Goal: Check status: Check status

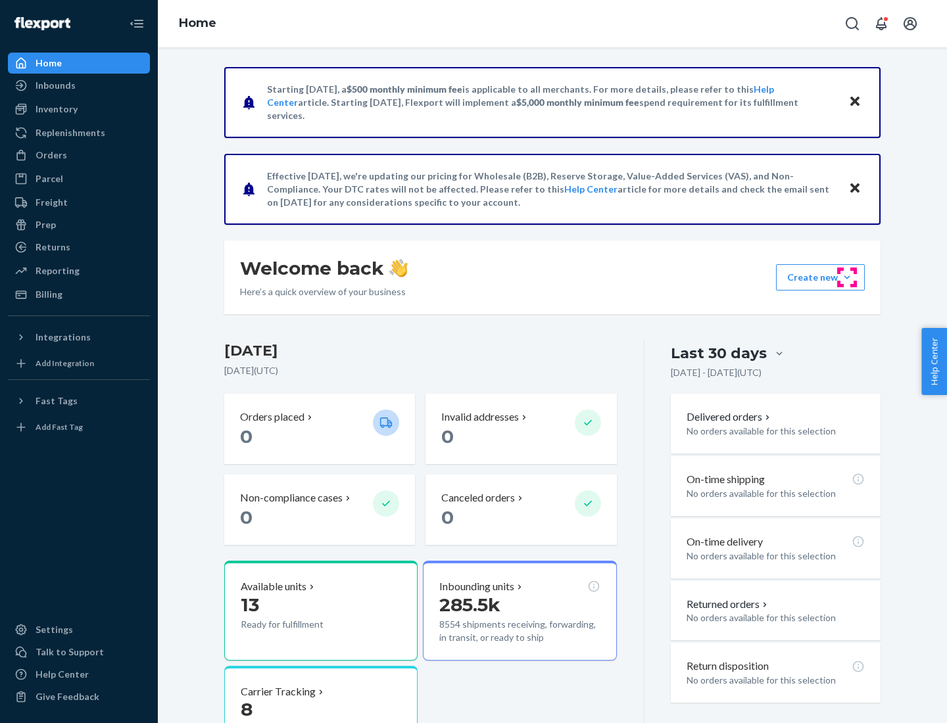
click at [847, 278] on button "Create new Create new inbound Create new order Create new product" at bounding box center [820, 277] width 89 height 26
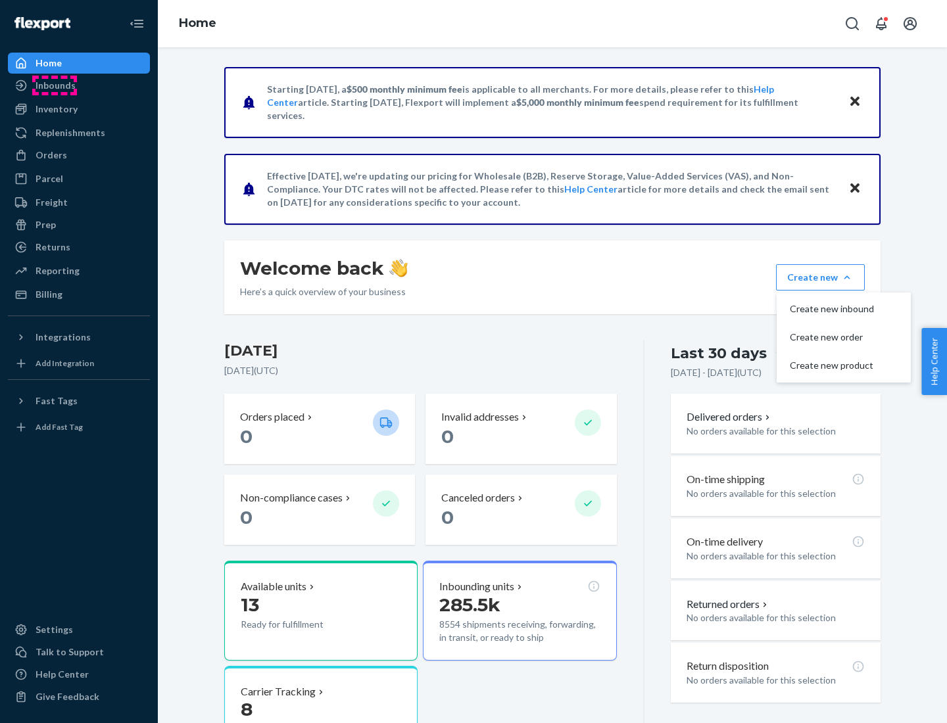
click at [55, 86] on div "Inbounds" at bounding box center [56, 85] width 40 height 13
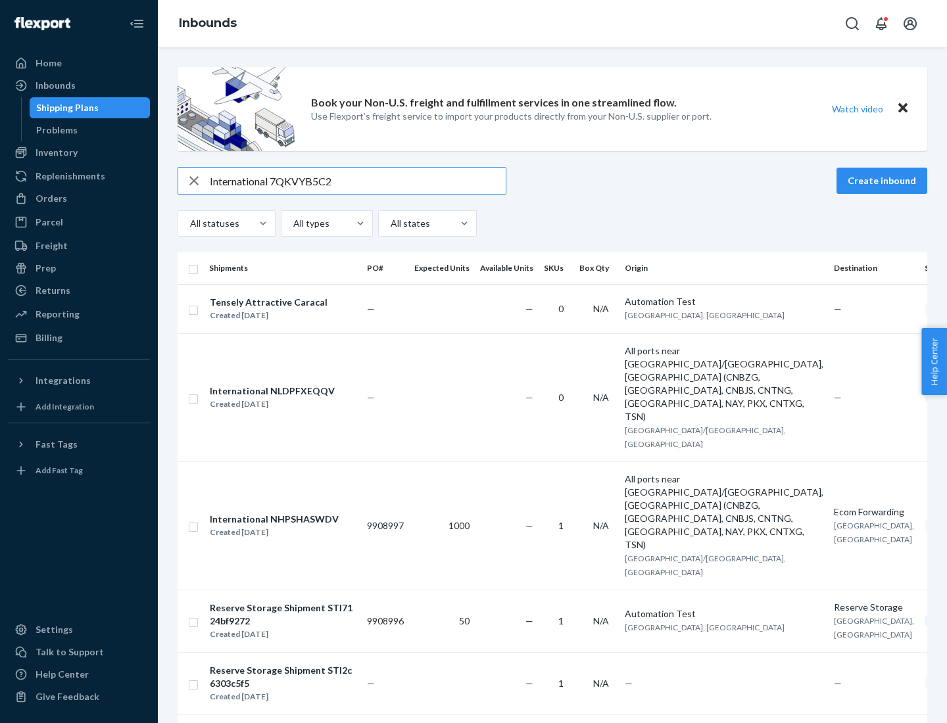
type input "International 7QKVYB5C29"
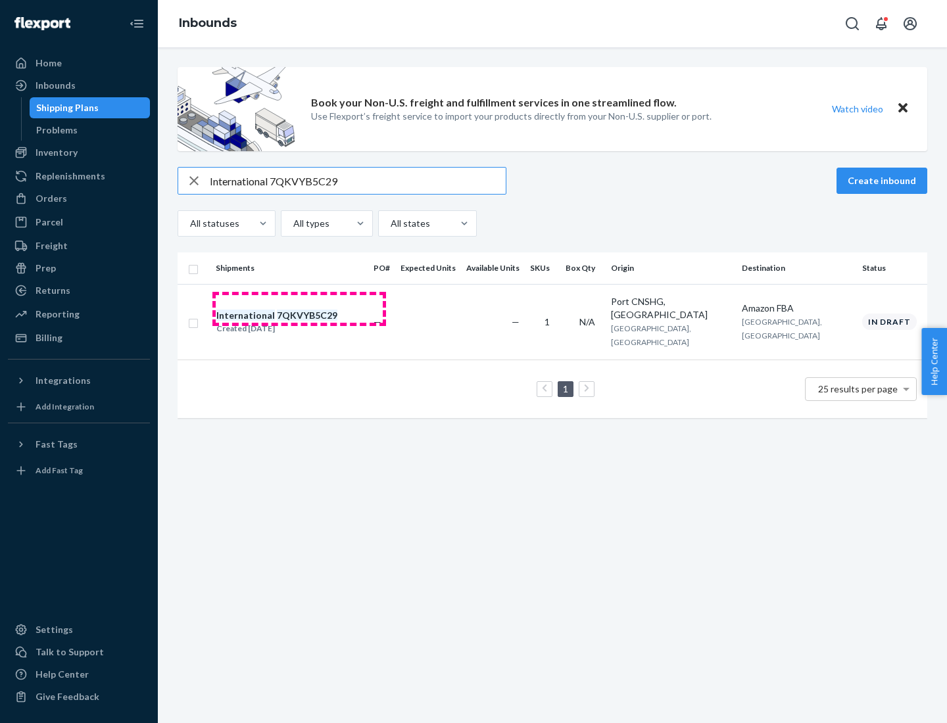
click at [299, 322] on div "Created [DATE]" at bounding box center [276, 328] width 121 height 13
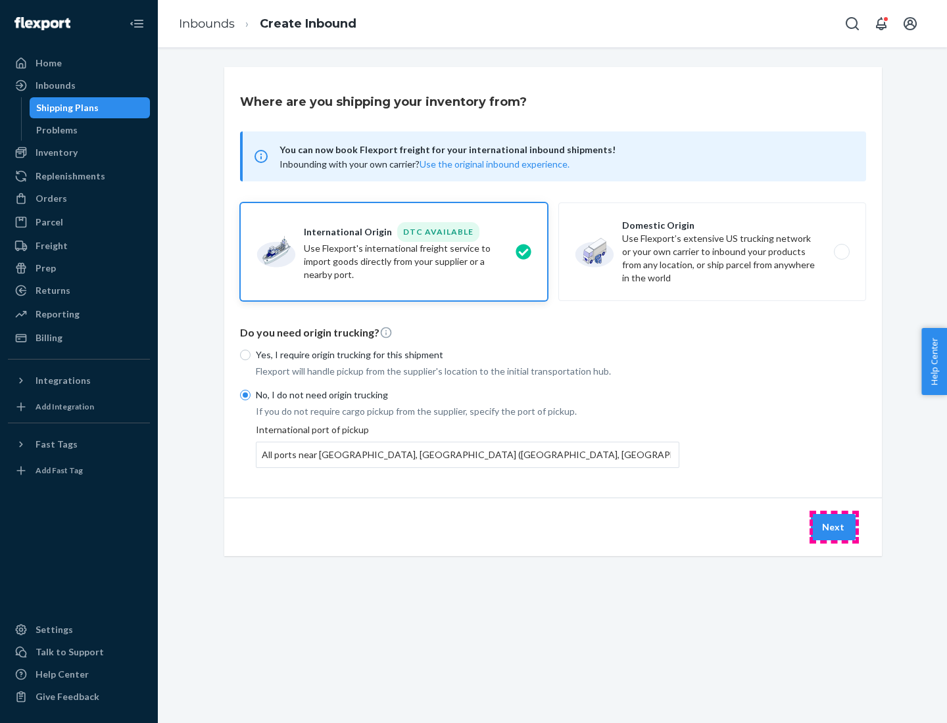
click at [834, 527] on button "Next" at bounding box center [833, 527] width 45 height 26
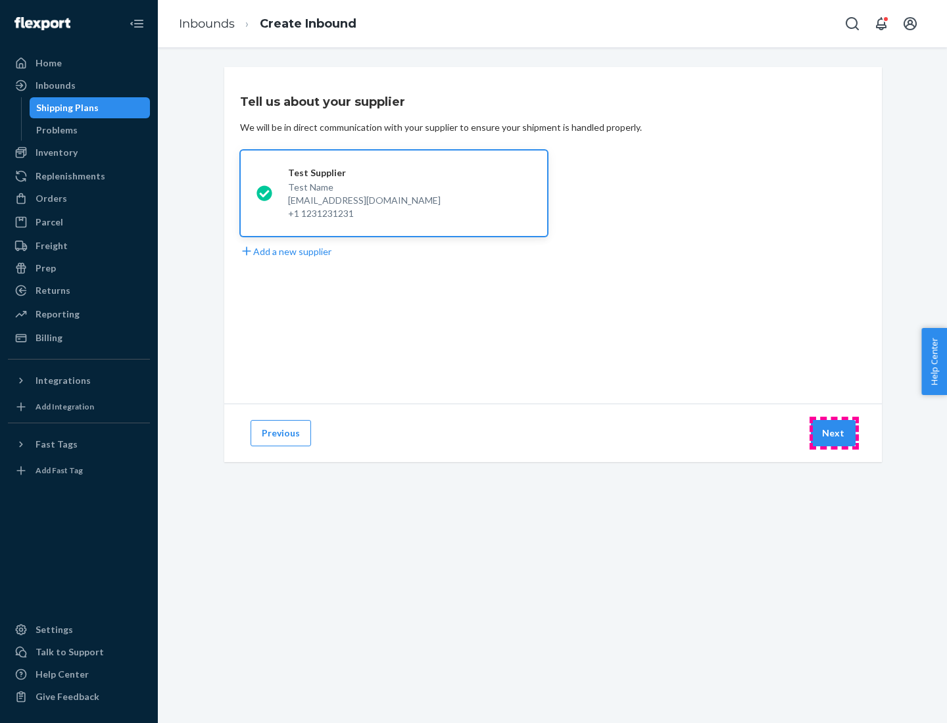
click at [834, 433] on button "Next" at bounding box center [833, 433] width 45 height 26
